Goal: Information Seeking & Learning: Learn about a topic

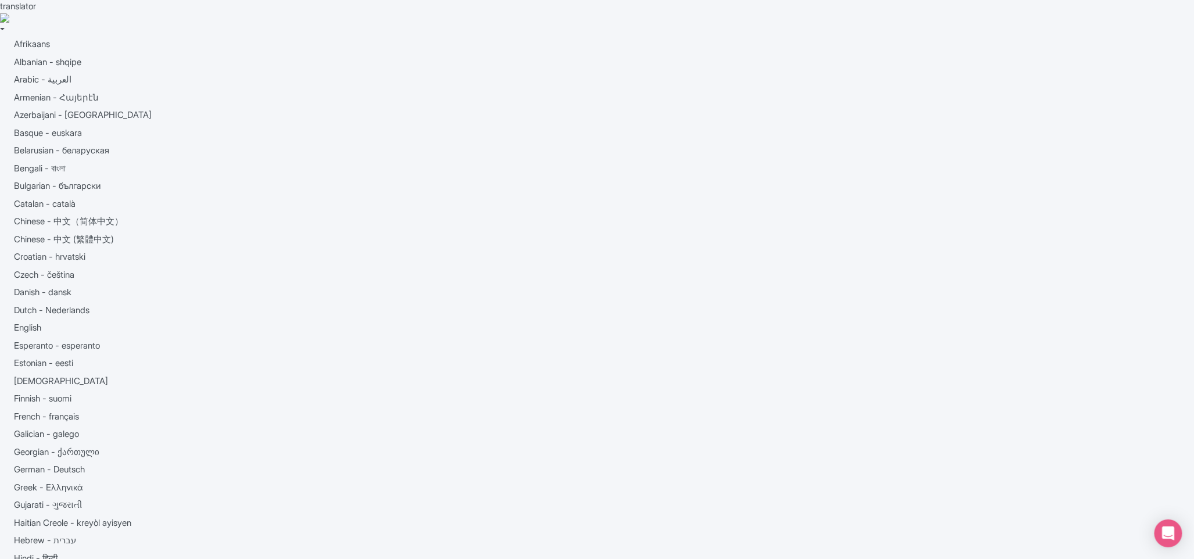
type input "2025-04-01"
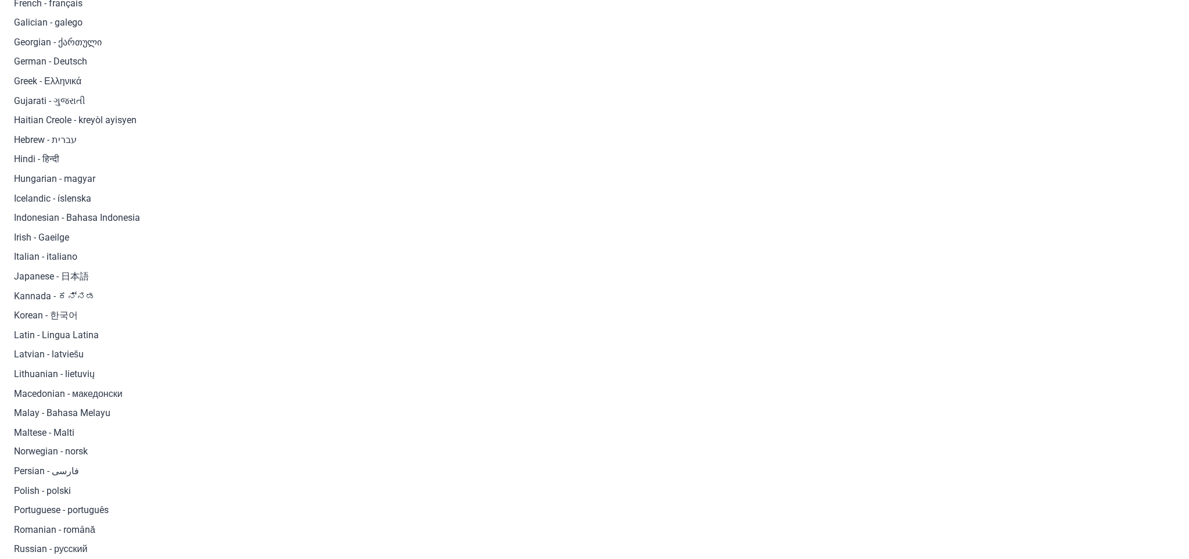
scroll to position [461, 0]
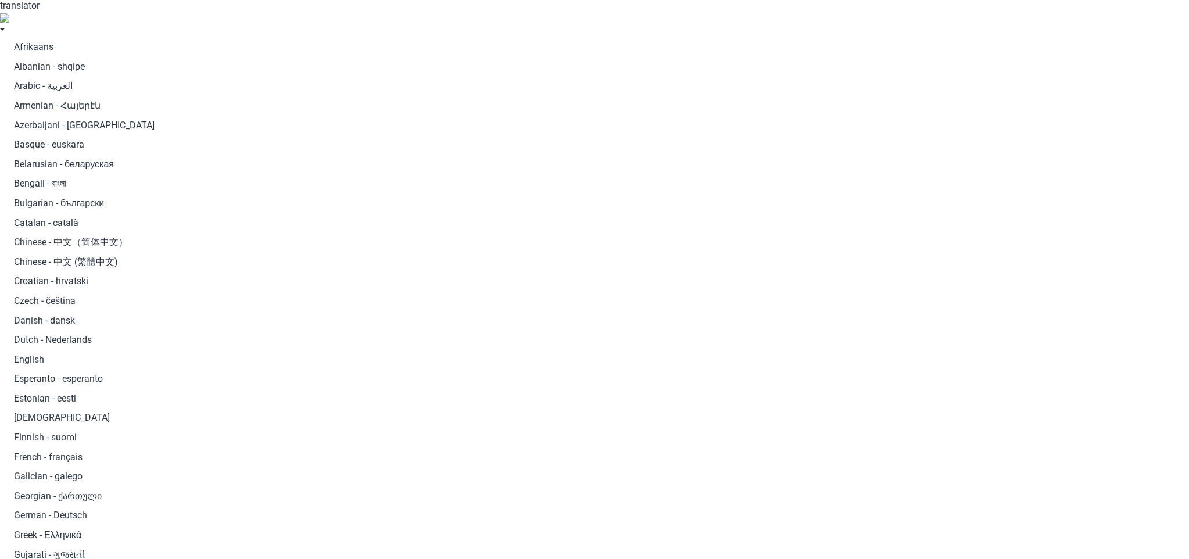
scroll to position [0, 0]
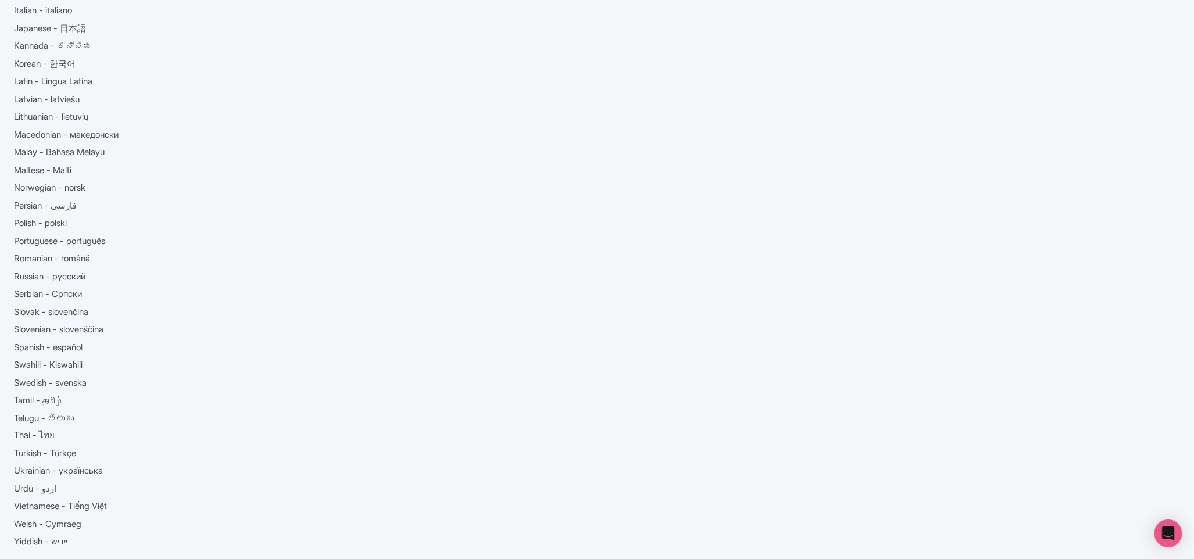
scroll to position [639, 0]
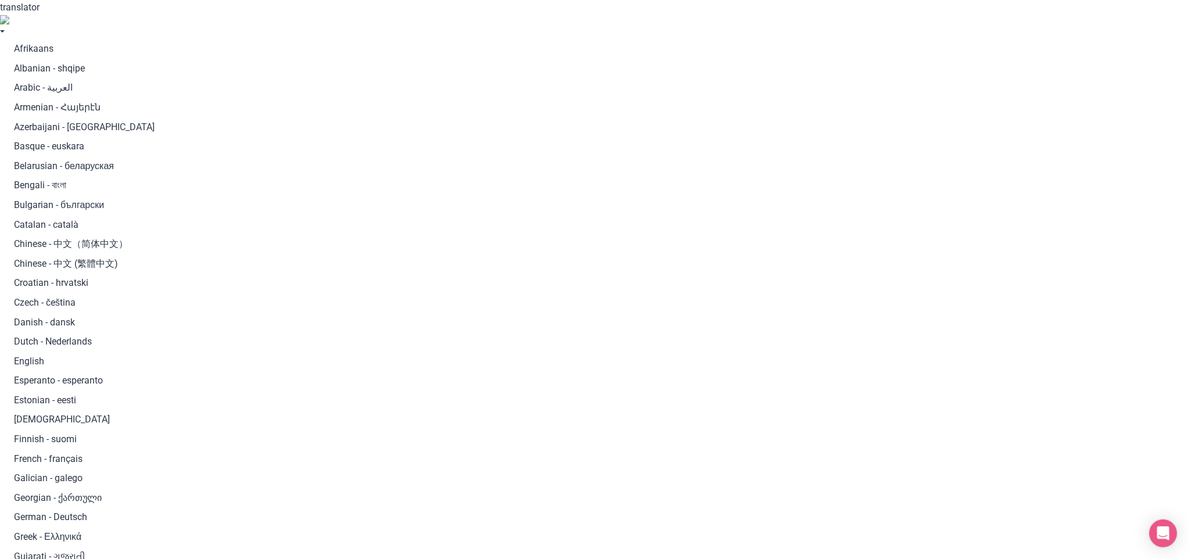
type input "Hollywood Sign & Celebrity Homes Tour"
